Goal: Transaction & Acquisition: Obtain resource

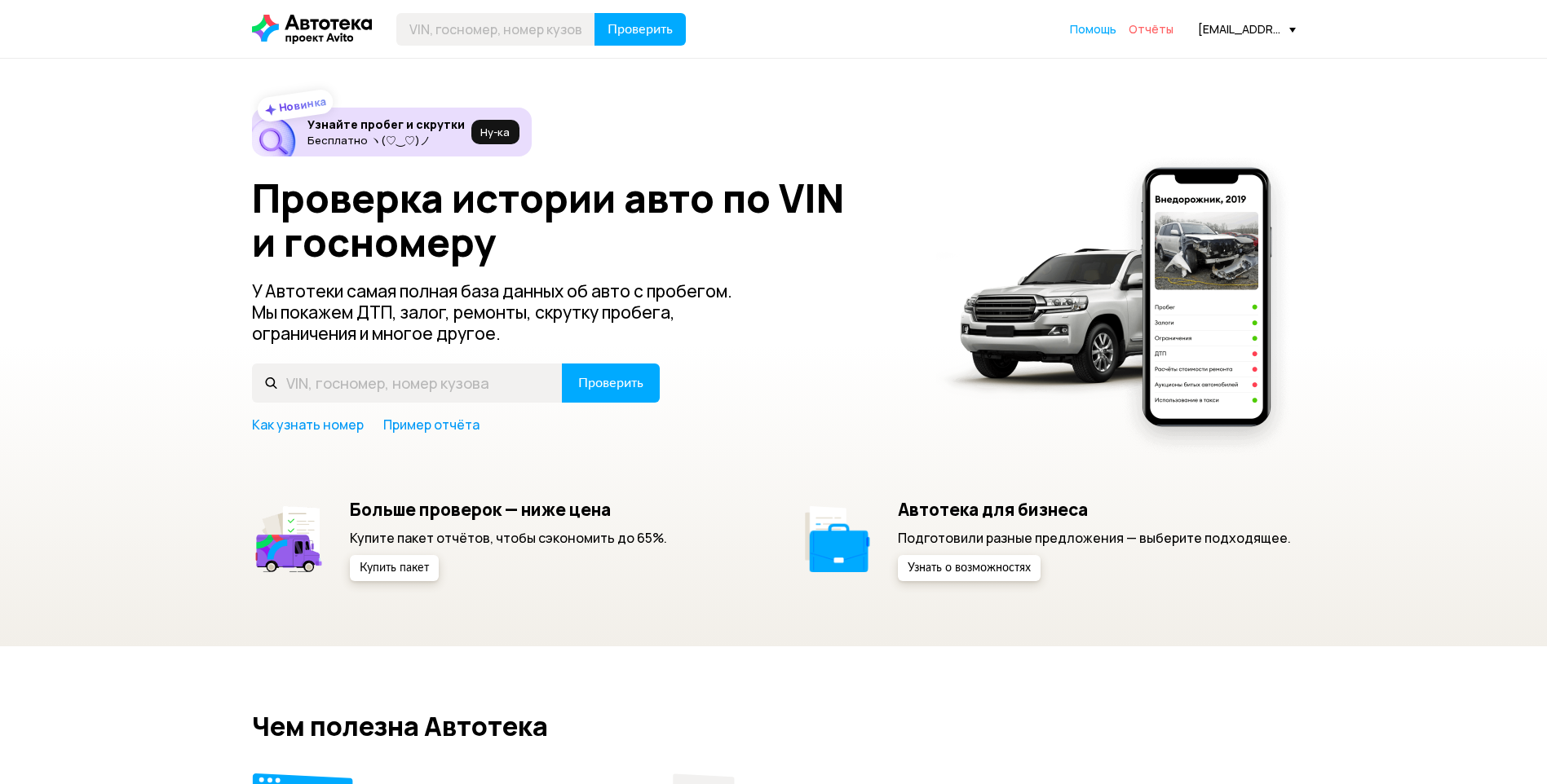
click at [1158, 28] on span "Отчёты" at bounding box center [1151, 29] width 45 height 16
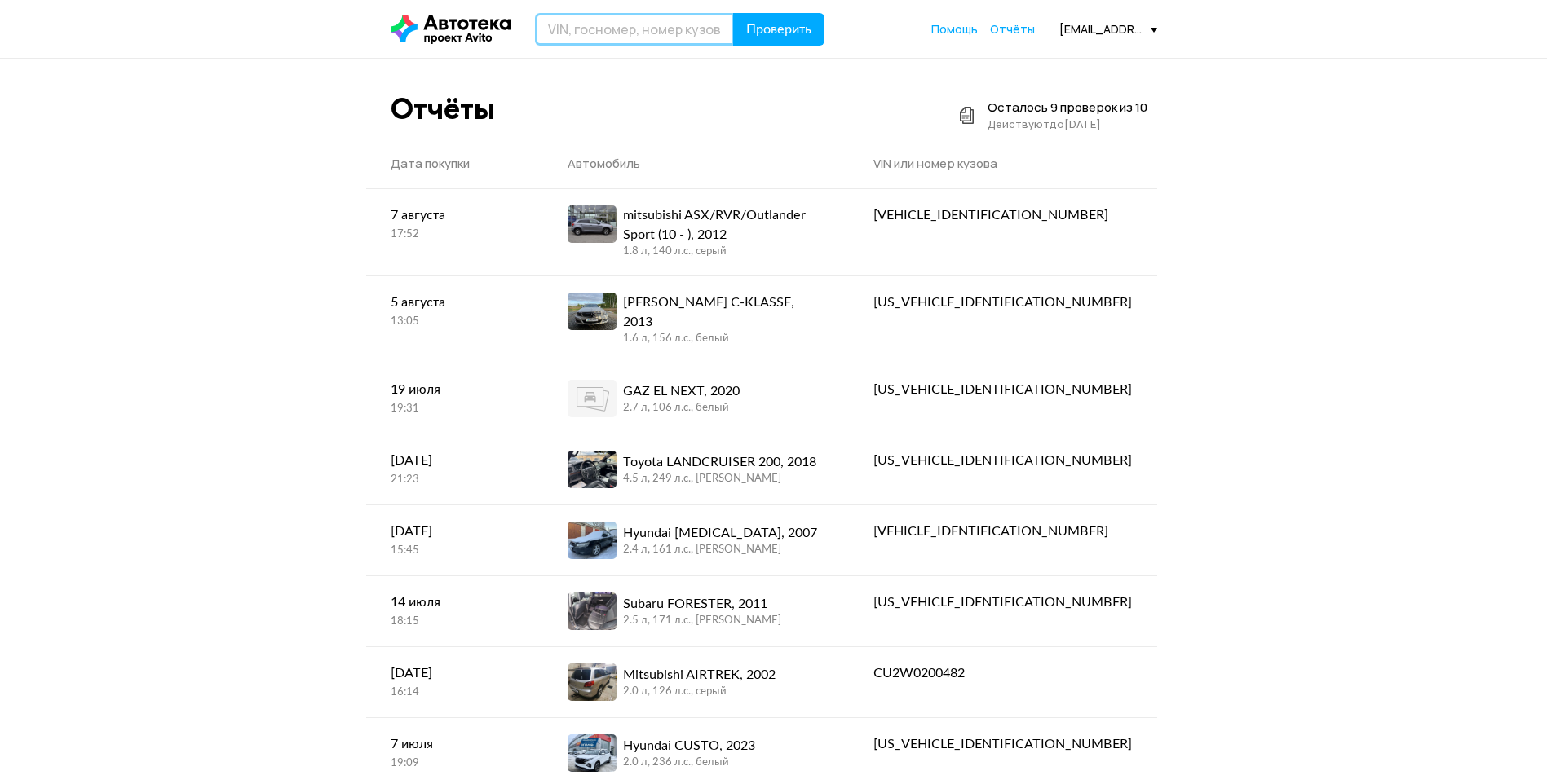
click at [584, 31] on input "text" at bounding box center [634, 29] width 199 height 33
paste input "[VEHICLE_IDENTIFICATION_NUMBER]"
type input "[VEHICLE_IDENTIFICATION_NUMBER]"
click at [770, 29] on span "Проверить" at bounding box center [779, 29] width 66 height 13
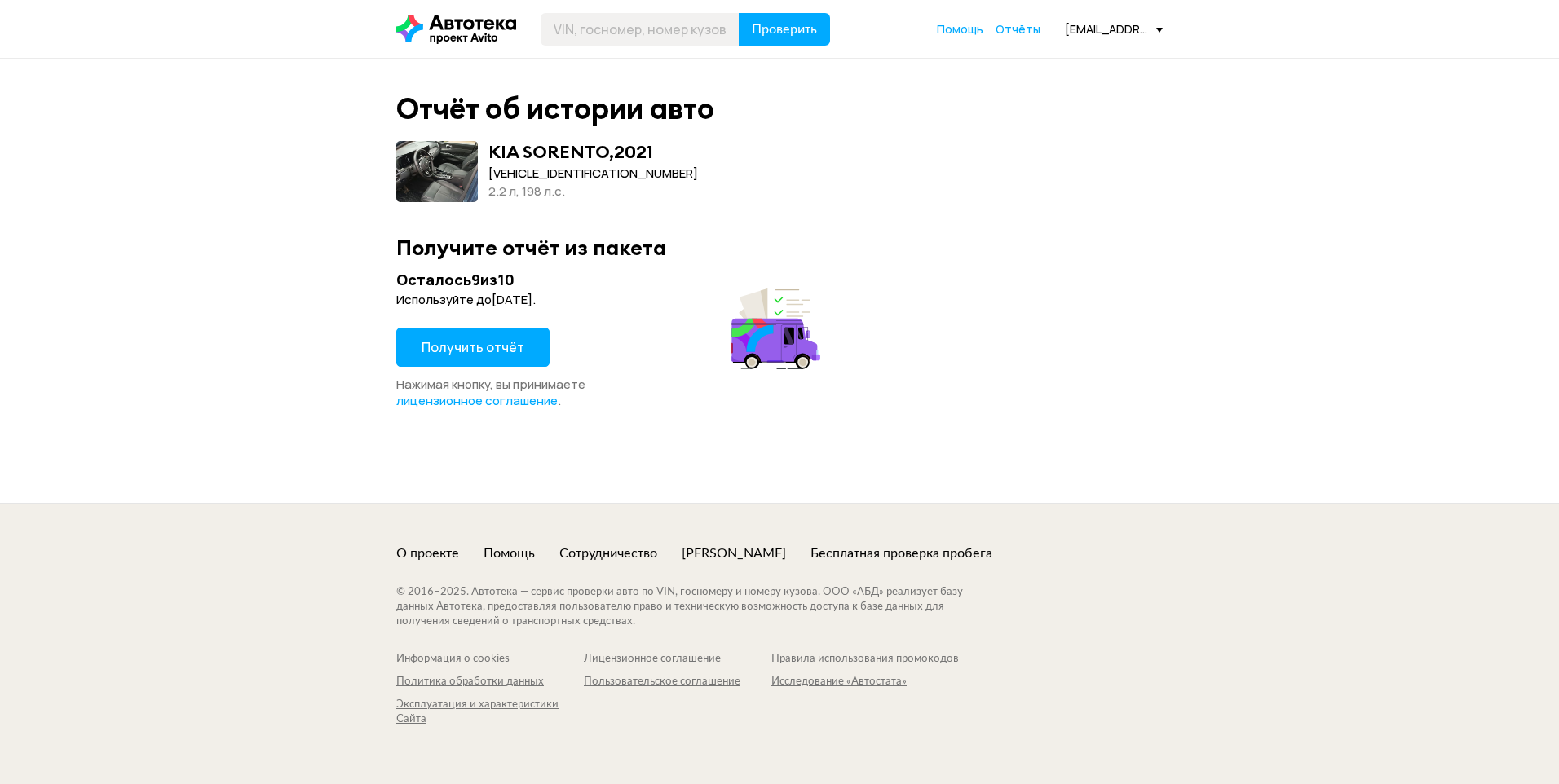
click at [462, 336] on button "Получить отчёт" at bounding box center [472, 347] width 153 height 39
